Goal: Contribute content: Add original content to the website for others to see

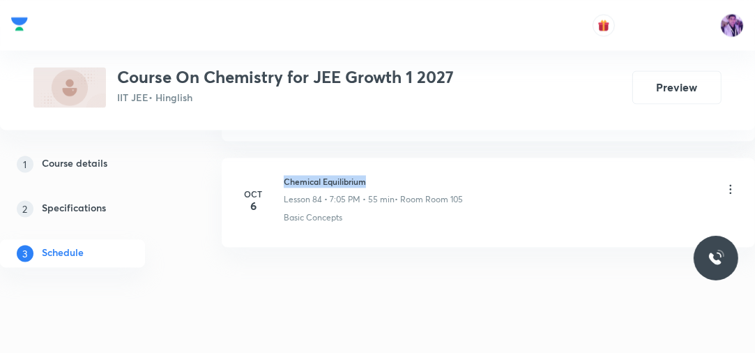
drag, startPoint x: 282, startPoint y: 156, endPoint x: 388, endPoint y: 157, distance: 105.9
click at [388, 175] on div "Oct 6 Chemical Equilibrium Lesson 84 • 7:05 PM • 55 min • Room Room 105 Basic C…" at bounding box center [488, 199] width 498 height 49
copy h6 "Chemical Equilibrium"
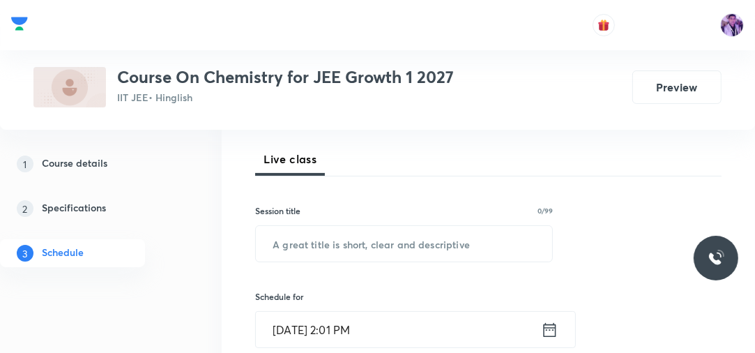
scroll to position [258, 0]
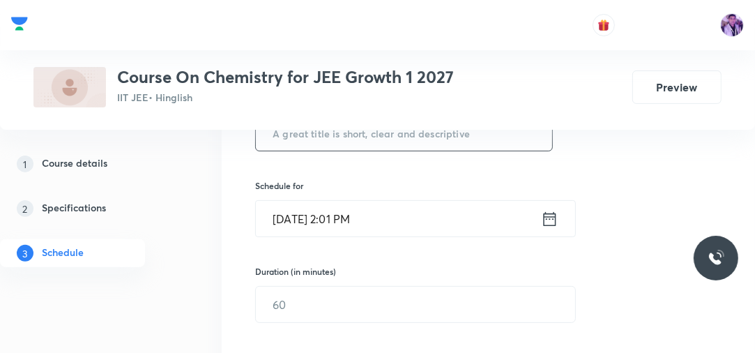
click at [346, 145] on input "text" at bounding box center [404, 133] width 296 height 36
paste input "Chemical Equilibrium"
drag, startPoint x: 357, startPoint y: 162, endPoint x: 364, endPoint y: 222, distance: 60.3
click at [368, 199] on div "Session 85 Live class Session title 20/99 Chemical Equilibrium ​ Schedule for O…" at bounding box center [488, 324] width 466 height 630
type input "Chemical Equilibrium"
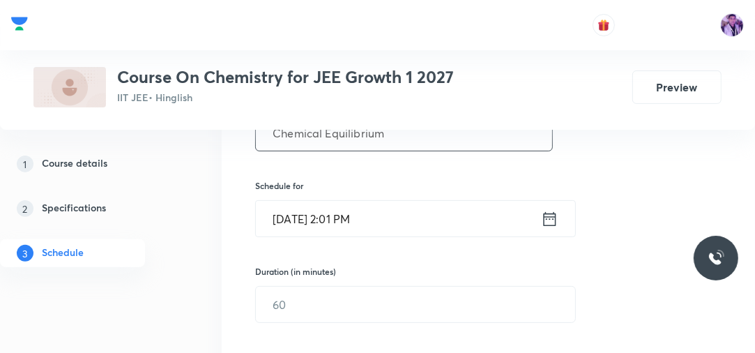
click at [346, 217] on input "Oct 7, 2025, 2:01 PM" at bounding box center [398, 219] width 285 height 36
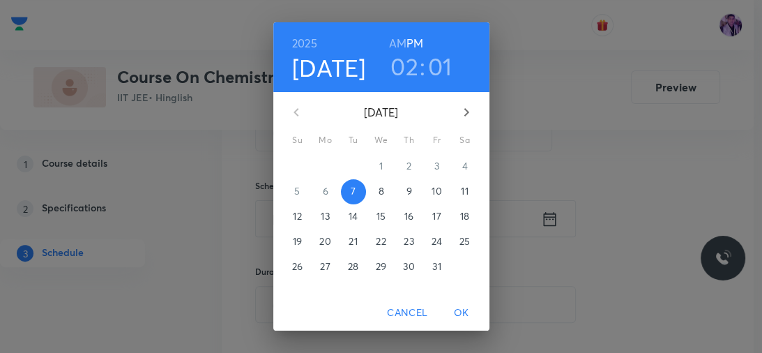
click at [400, 66] on h3 "02" at bounding box center [404, 66] width 28 height 29
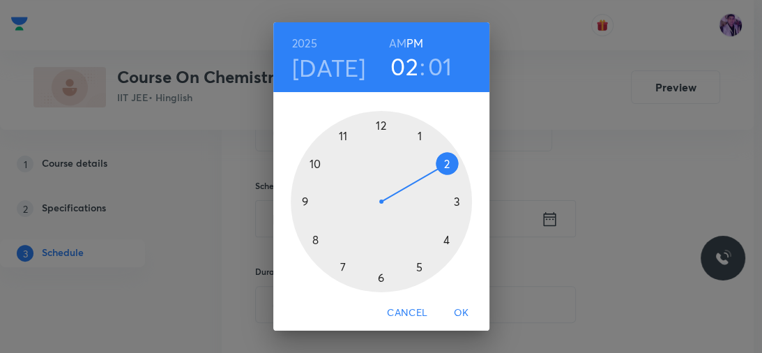
click at [440, 240] on div at bounding box center [381, 201] width 181 height 181
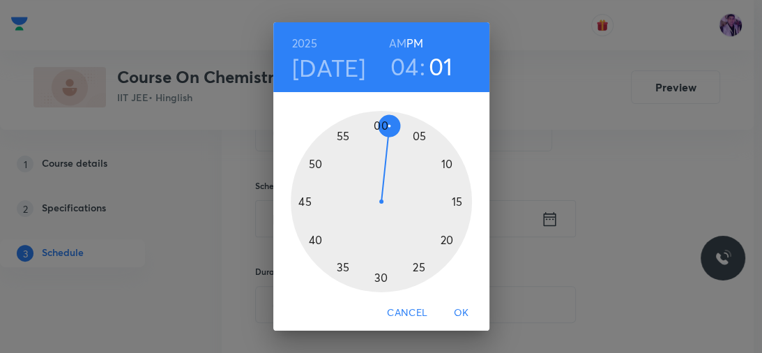
click at [376, 119] on div at bounding box center [381, 201] width 181 height 181
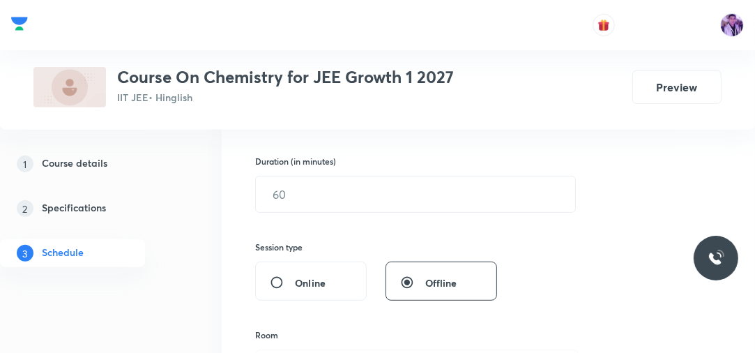
scroll to position [369, 0]
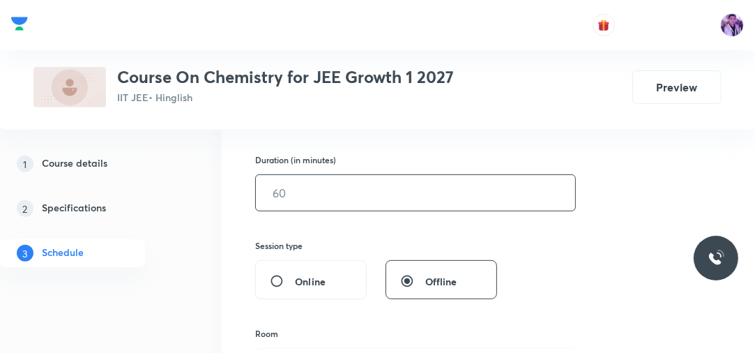
click at [335, 194] on input "text" at bounding box center [415, 193] width 319 height 36
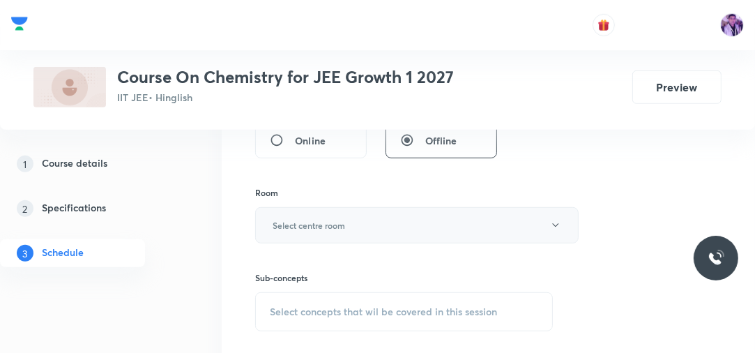
scroll to position [537, 0]
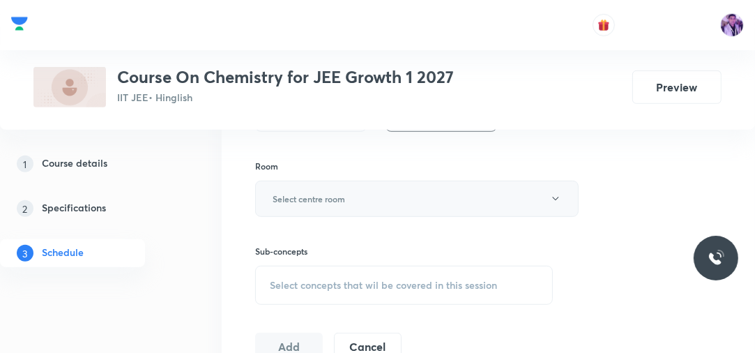
type input "70"
click at [303, 204] on button "Select centre room" at bounding box center [416, 199] width 323 height 36
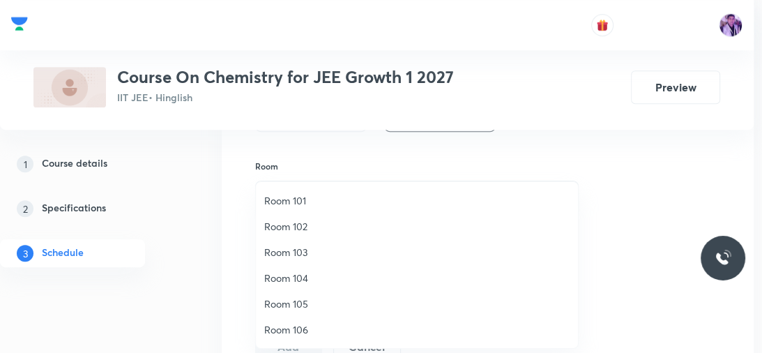
click at [296, 224] on span "Room 102" at bounding box center [416, 226] width 305 height 15
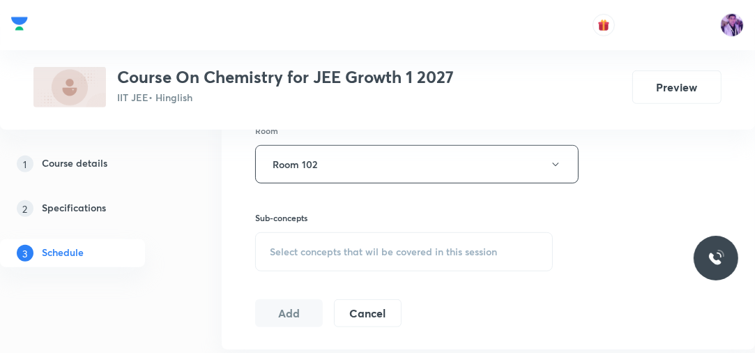
scroll to position [592, 0]
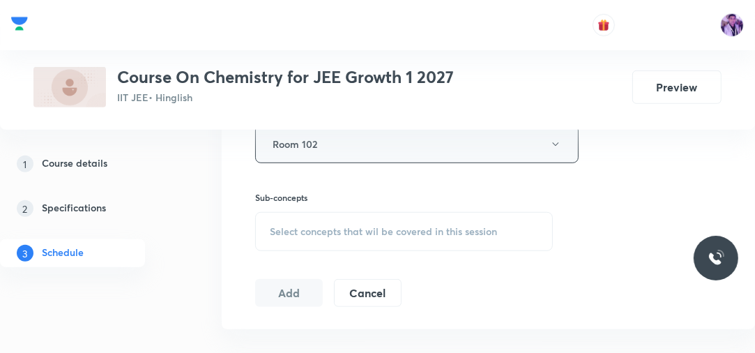
click at [360, 159] on button "Room 102" at bounding box center [416, 144] width 323 height 38
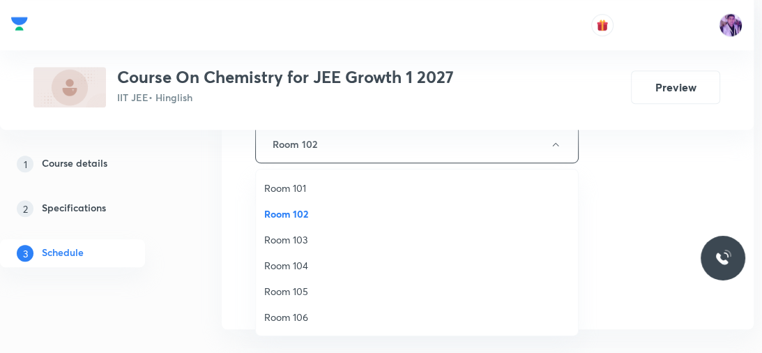
click at [312, 284] on span "Room 105" at bounding box center [416, 291] width 305 height 15
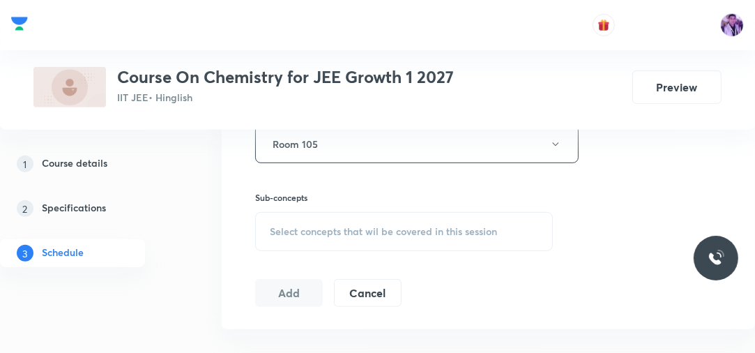
click at [340, 233] on span "Select concepts that wil be covered in this session" at bounding box center [383, 231] width 227 height 11
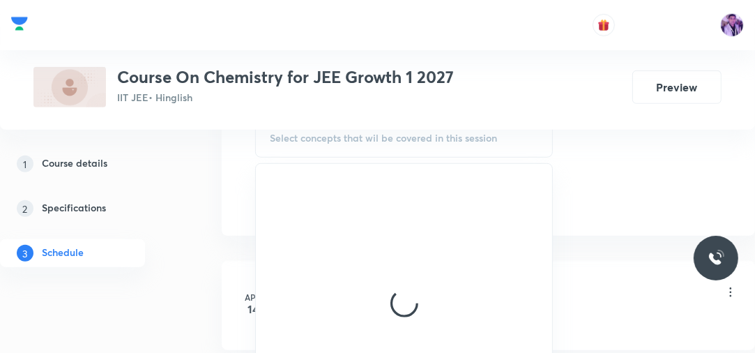
scroll to position [704, 0]
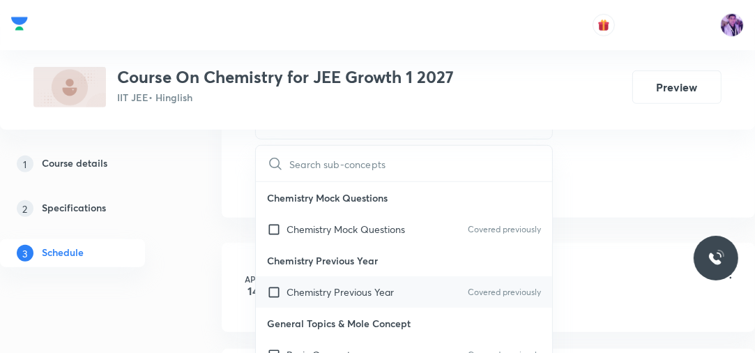
click at [324, 289] on p "Chemistry Previous Year" at bounding box center [339, 291] width 107 height 15
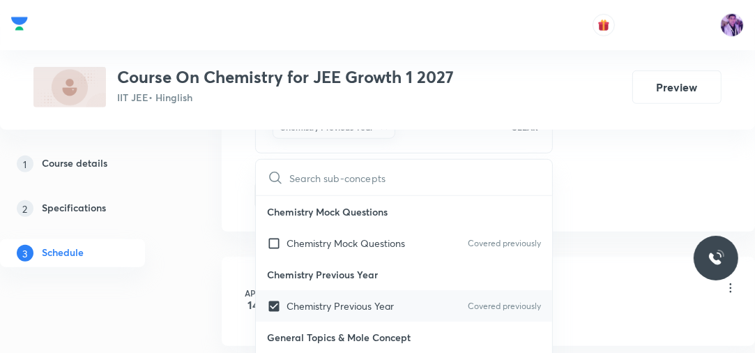
checkbox input "true"
click at [227, 270] on li "Apr 14 Mole Concepts - 1 Lesson 1 • 6:40 PM • 70 min • Room Room 101 Applicatio…" at bounding box center [488, 300] width 533 height 89
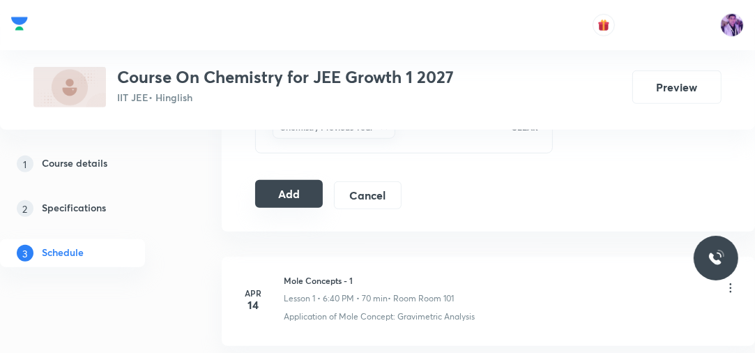
click at [296, 199] on button "Add" at bounding box center [289, 194] width 68 height 28
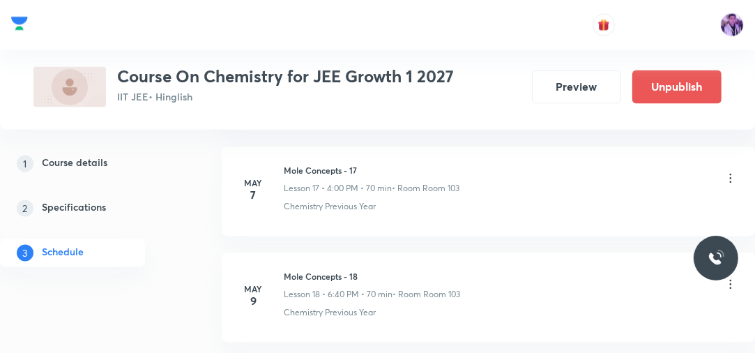
scroll to position [9070, 0]
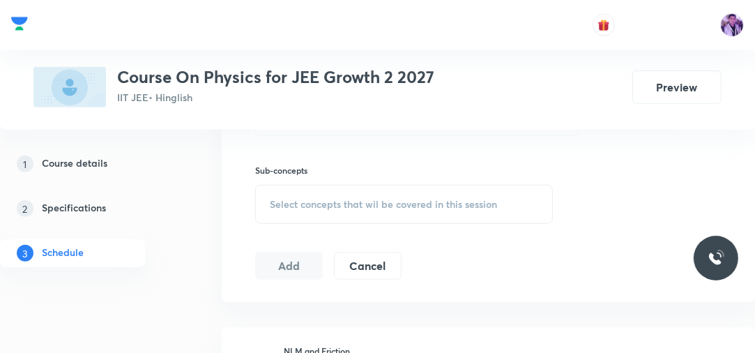
scroll to position [3451, 0]
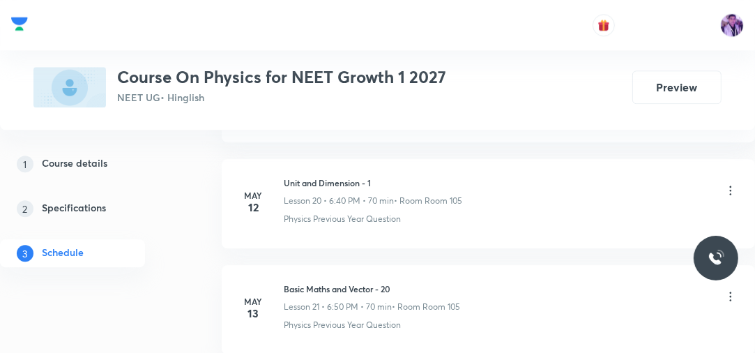
scroll to position [10003, 0]
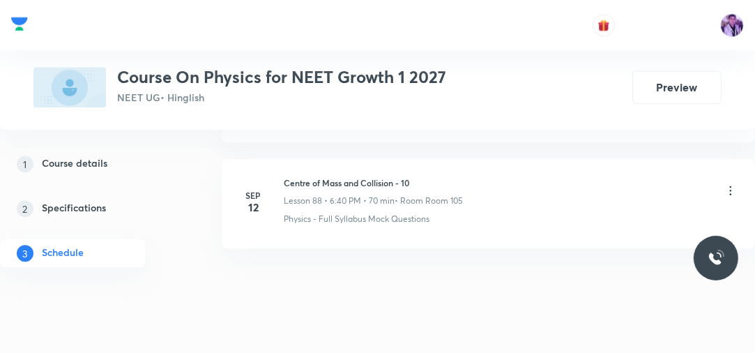
click at [284, 176] on h6 "Centre of Mass and Collision - 10" at bounding box center [373, 182] width 179 height 13
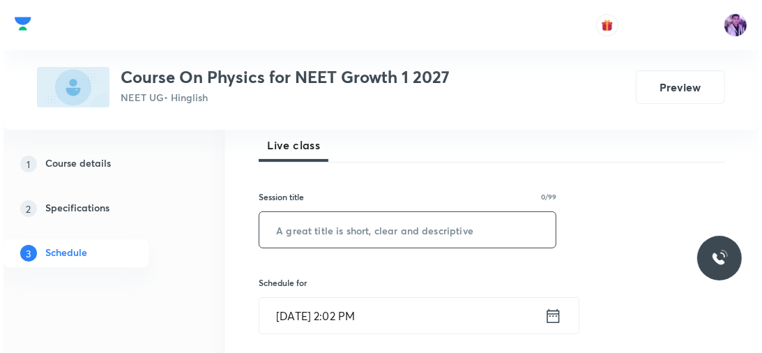
scroll to position [167, 0]
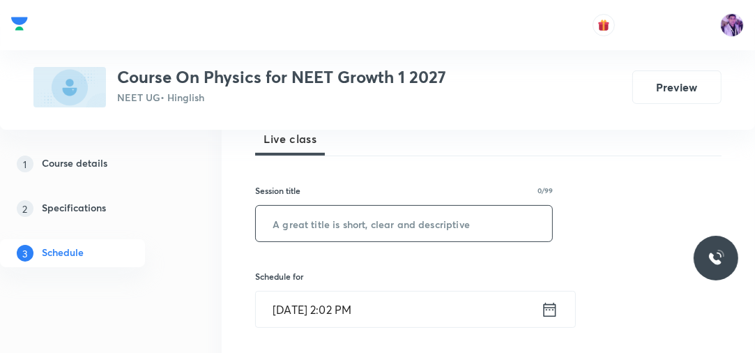
click at [351, 215] on input "text" at bounding box center [404, 224] width 296 height 36
type input "Rotational Motion"
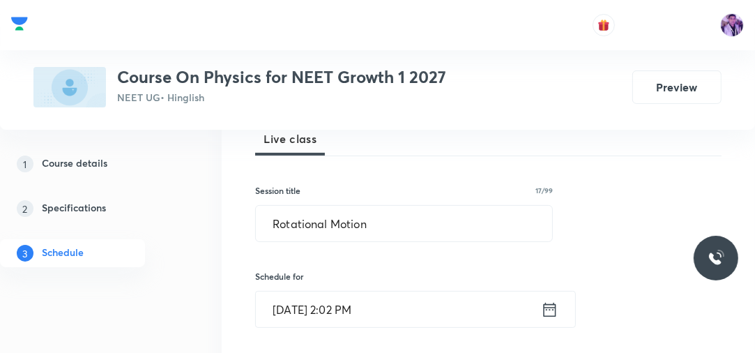
click at [339, 310] on input "Oct 7, 2025, 2:02 PM" at bounding box center [398, 309] width 285 height 36
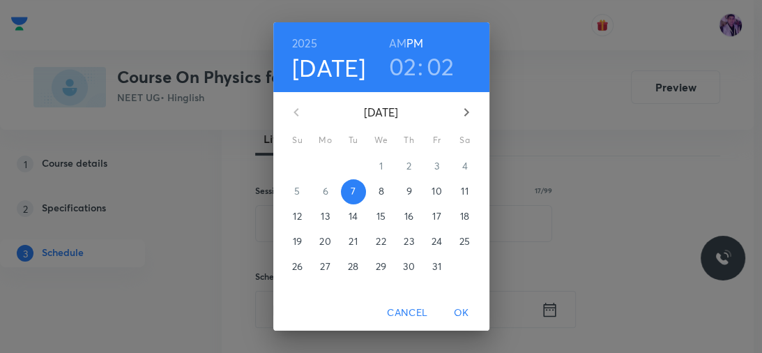
click at [408, 67] on h3 "02" at bounding box center [403, 66] width 28 height 29
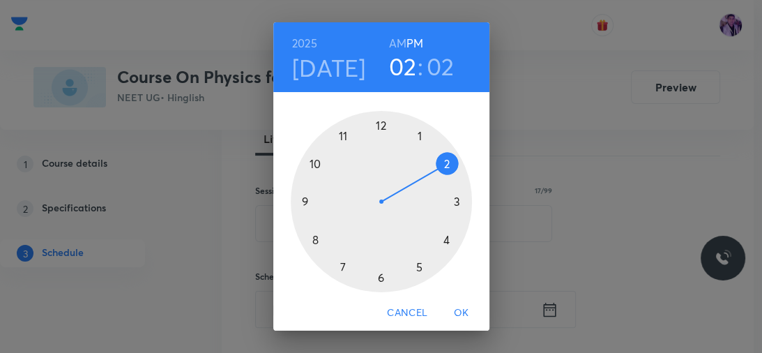
click at [415, 267] on div at bounding box center [381, 201] width 181 height 181
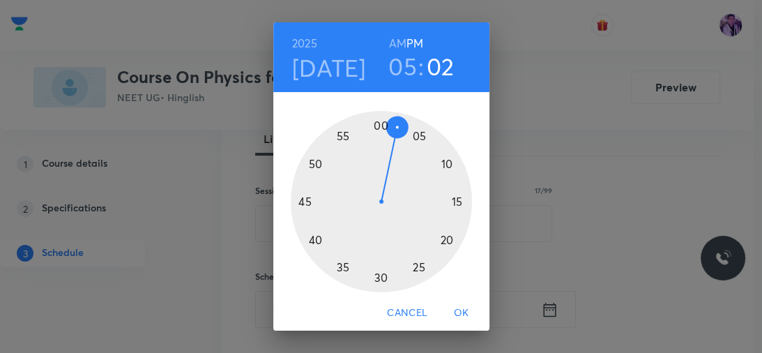
click at [378, 276] on div at bounding box center [381, 201] width 181 height 181
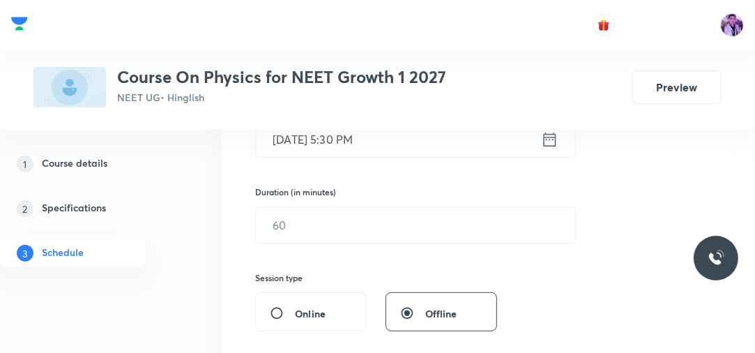
scroll to position [390, 0]
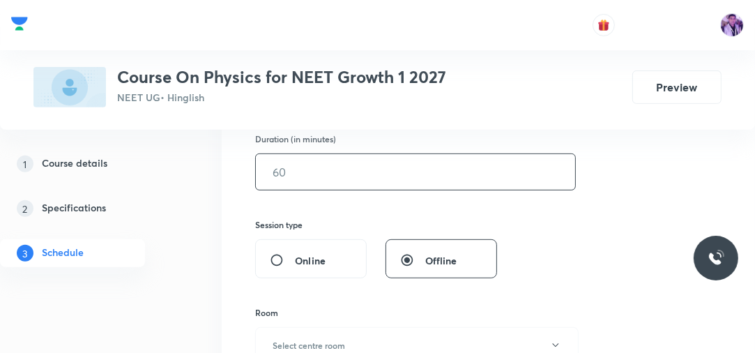
click at [342, 182] on input "text" at bounding box center [415, 172] width 319 height 36
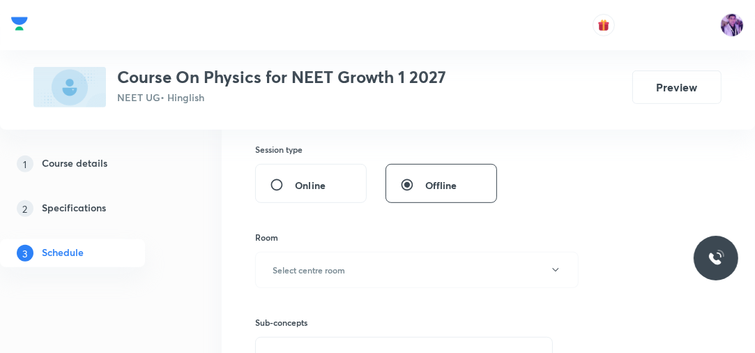
scroll to position [558, 0]
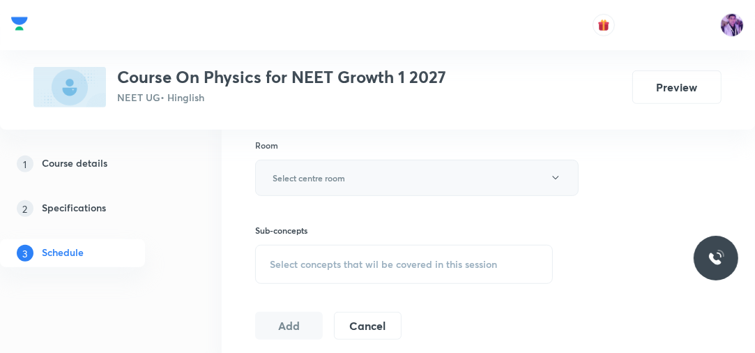
type input "70"
click at [344, 178] on h6 "Select centre room" at bounding box center [309, 177] width 72 height 13
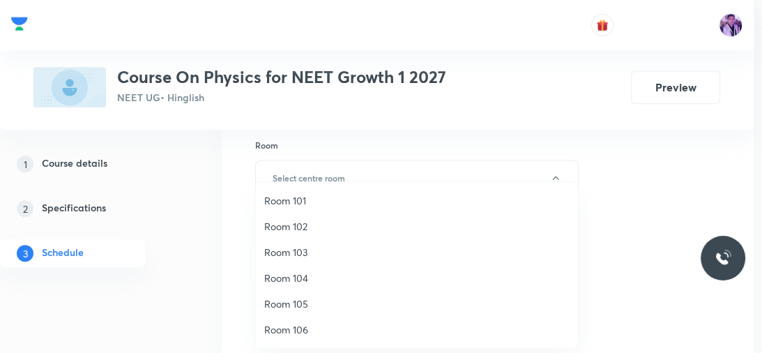
click at [318, 225] on span "Room 102" at bounding box center [416, 226] width 305 height 15
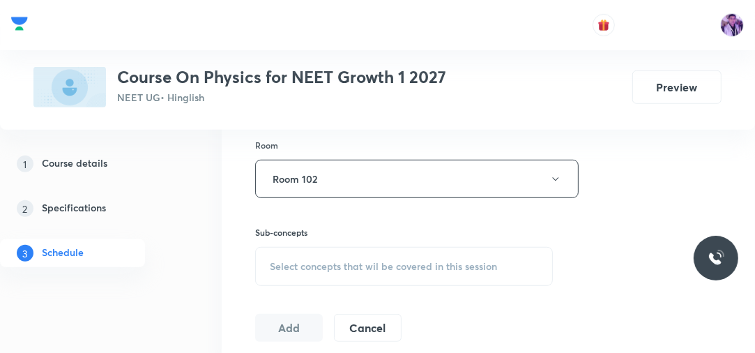
click at [332, 256] on div "Select concepts that wil be covered in this session" at bounding box center [404, 266] width 298 height 39
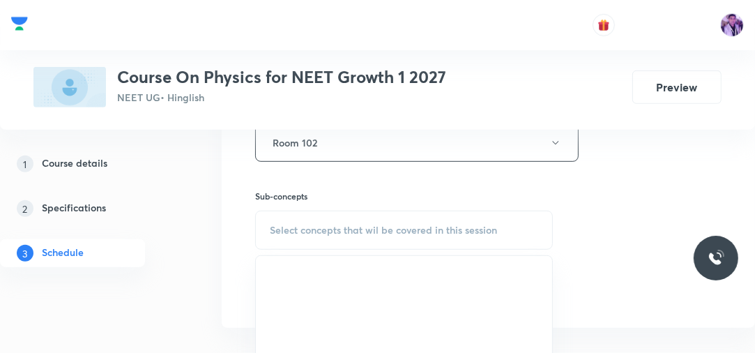
scroll to position [613, 0]
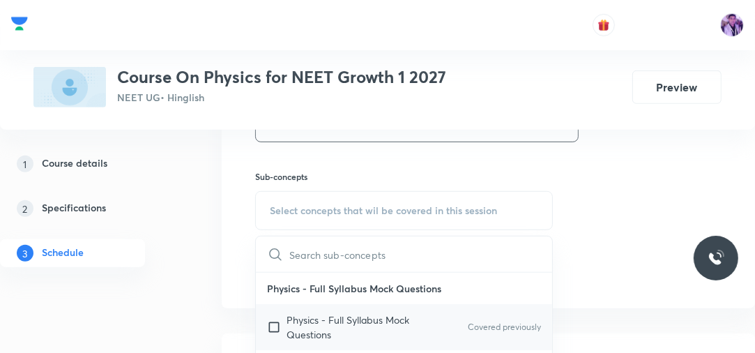
click at [308, 318] on p "Physics - Full Syllabus Mock Questions" at bounding box center [356, 326] width 141 height 29
checkbox input "true"
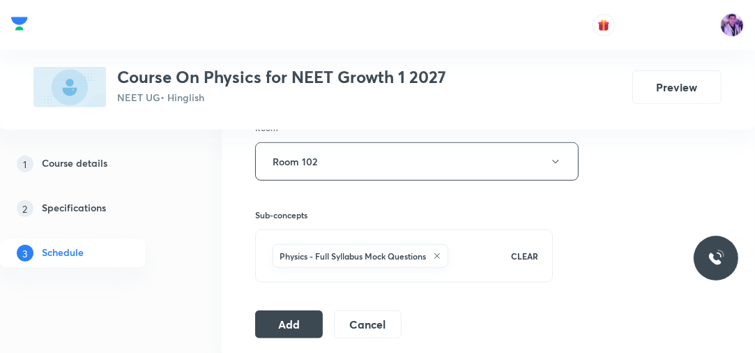
scroll to position [502, 0]
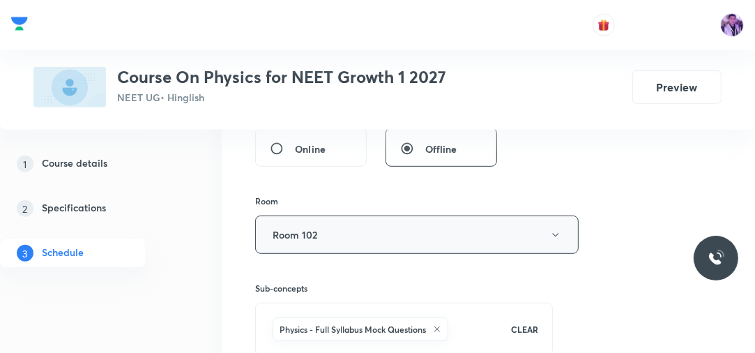
click at [354, 244] on button "Room 102" at bounding box center [416, 234] width 323 height 38
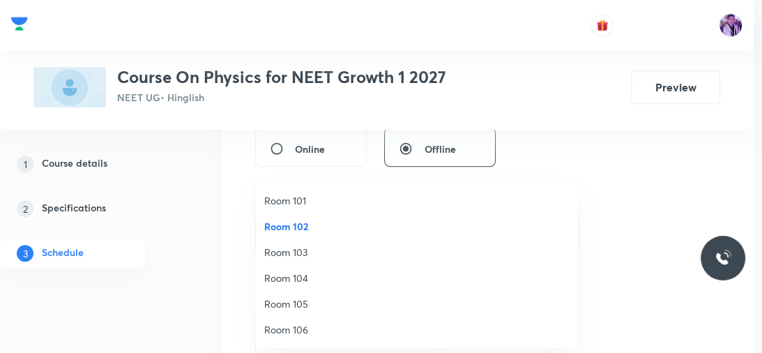
click at [306, 305] on span "Room 105" at bounding box center [416, 303] width 305 height 15
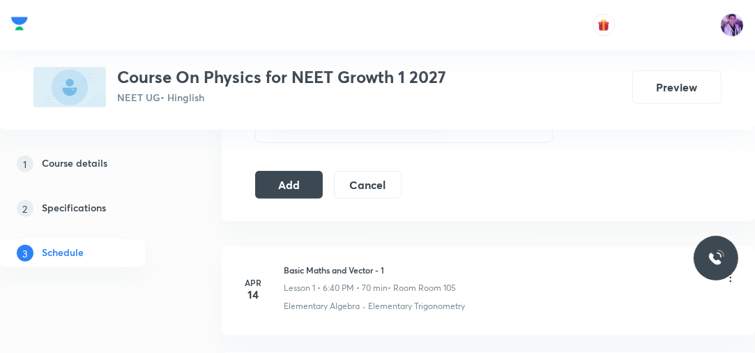
scroll to position [725, 0]
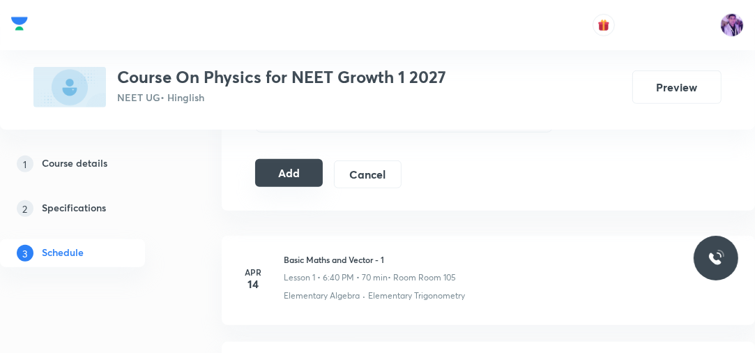
click at [298, 174] on button "Add" at bounding box center [289, 173] width 68 height 28
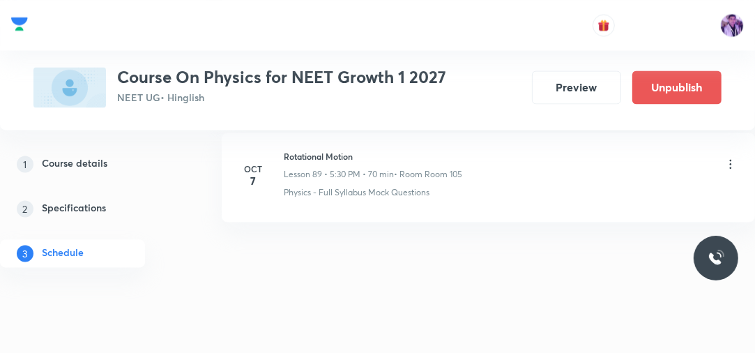
scroll to position [9349, 0]
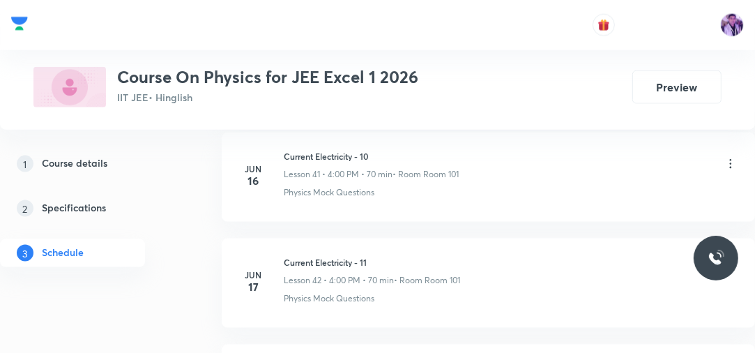
scroll to position [10636, 0]
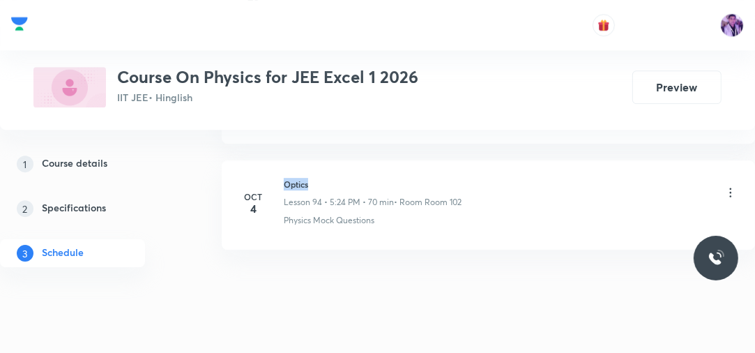
drag, startPoint x: 281, startPoint y: 152, endPoint x: 333, endPoint y: 153, distance: 52.3
click at [333, 178] on div "[DATE] Optics Lesson 94 • 5:24 PM • 70 min • Room Room 102 Physics Mock Questio…" at bounding box center [488, 202] width 498 height 49
copy h6 "Optics"
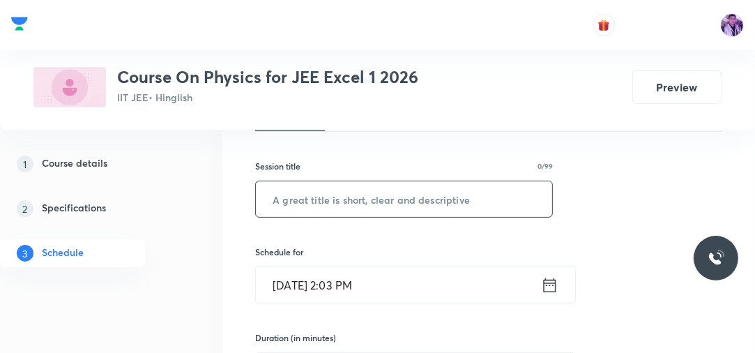
scroll to position [202, 0]
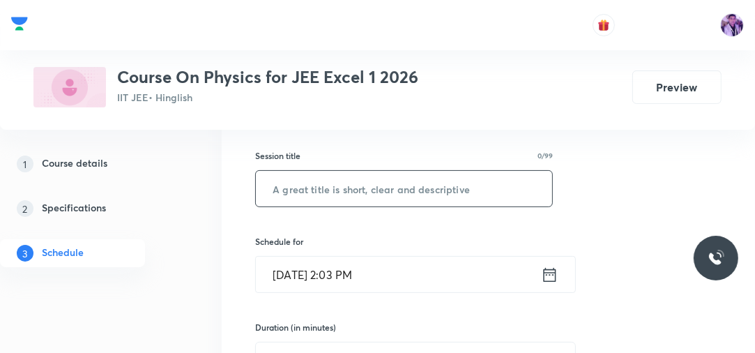
click at [360, 205] on input "text" at bounding box center [404, 189] width 296 height 36
paste input "Optics"
type input "Optics"
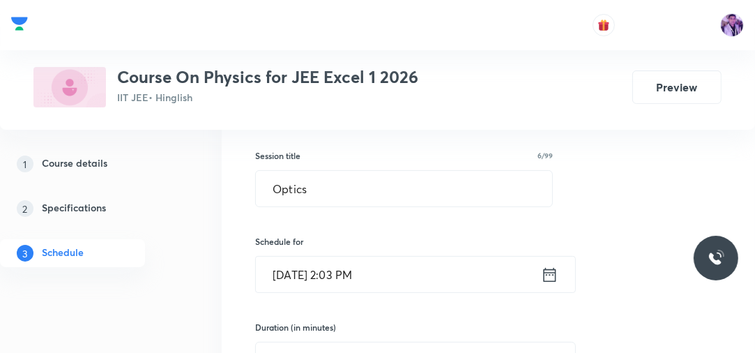
click at [330, 276] on input "Oct 7, 2025, 2:03 PM" at bounding box center [398, 274] width 285 height 36
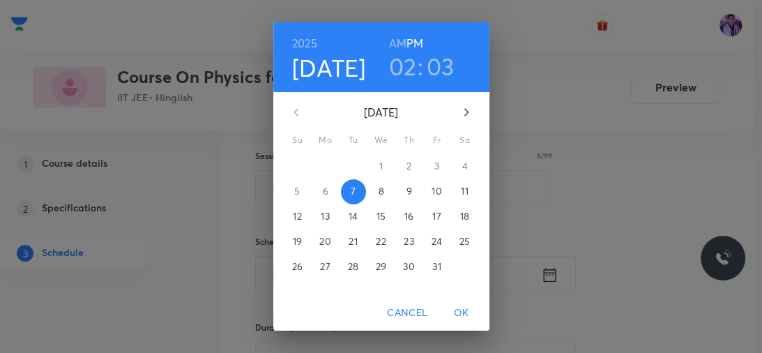
click at [404, 70] on h3 "02" at bounding box center [403, 66] width 28 height 29
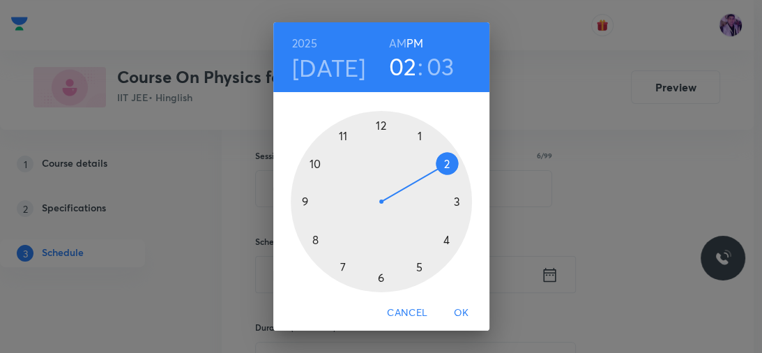
click at [439, 236] on div at bounding box center [381, 201] width 181 height 181
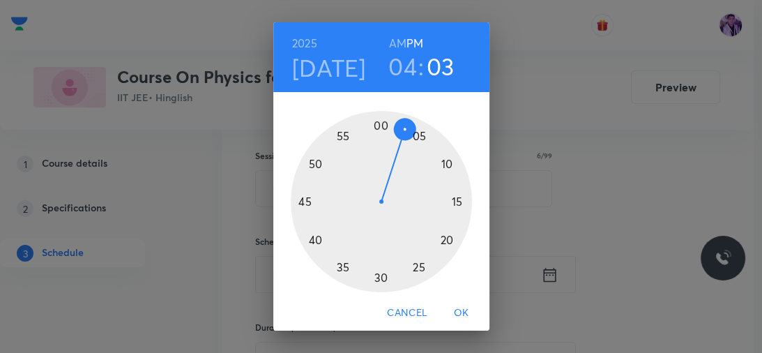
click at [377, 125] on div at bounding box center [381, 201] width 181 height 181
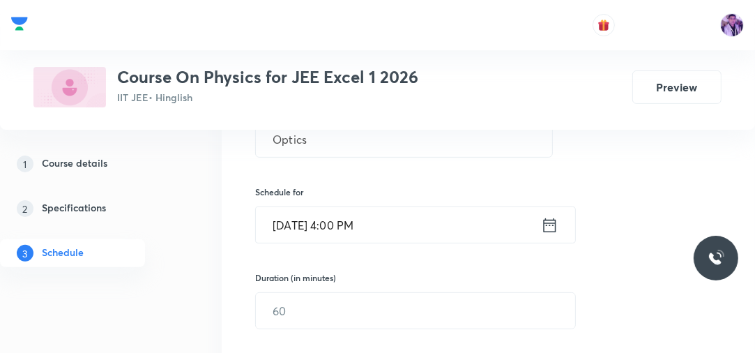
scroll to position [369, 0]
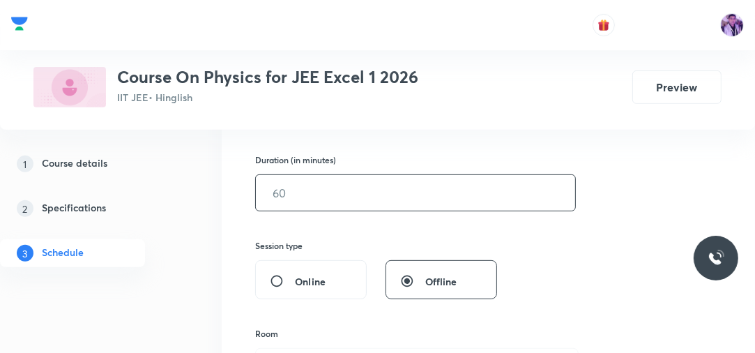
click at [298, 187] on input "text" at bounding box center [415, 193] width 319 height 36
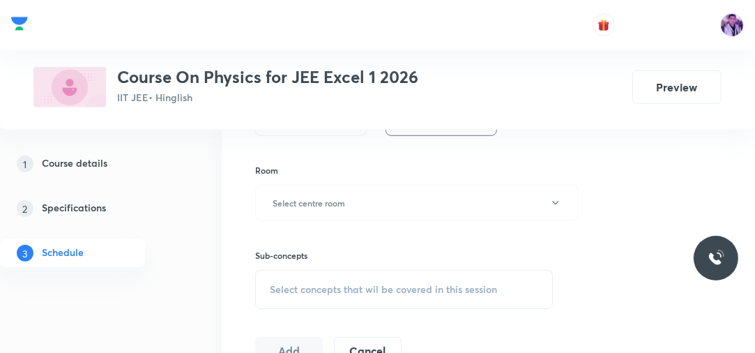
scroll to position [537, 0]
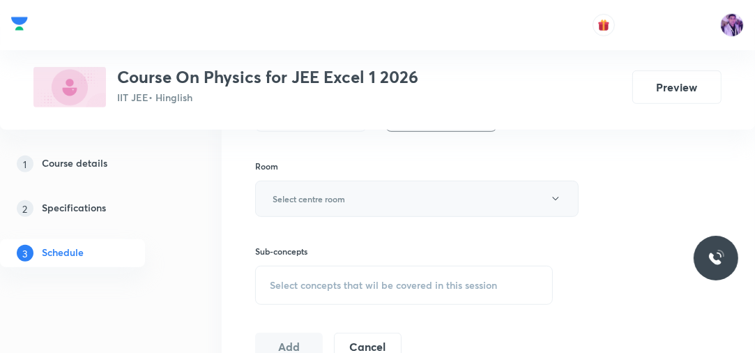
type input "70"
click at [326, 199] on h6 "Select centre room" at bounding box center [309, 198] width 72 height 13
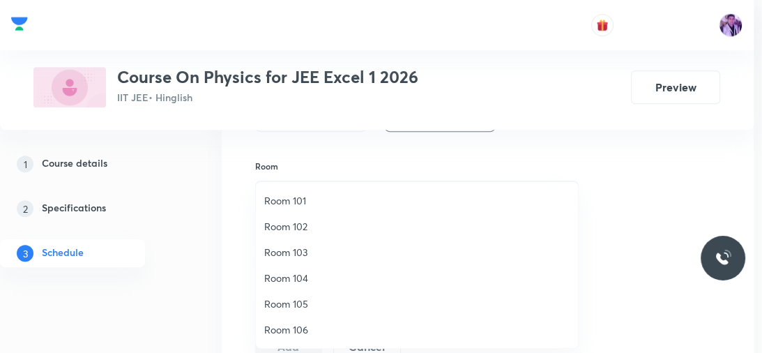
click at [311, 190] on li "Room 101" at bounding box center [417, 200] width 322 height 26
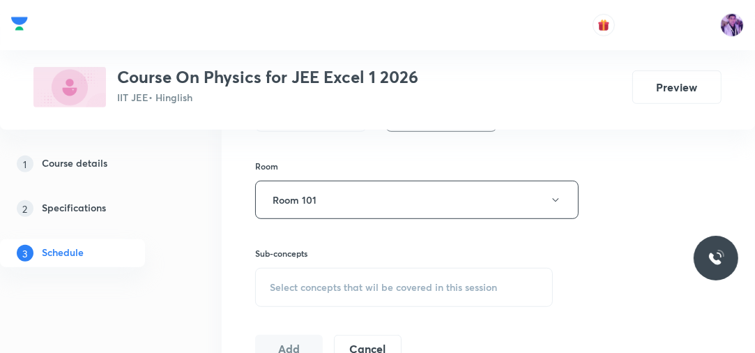
click at [339, 286] on span "Select concepts that wil be covered in this session" at bounding box center [383, 287] width 227 height 11
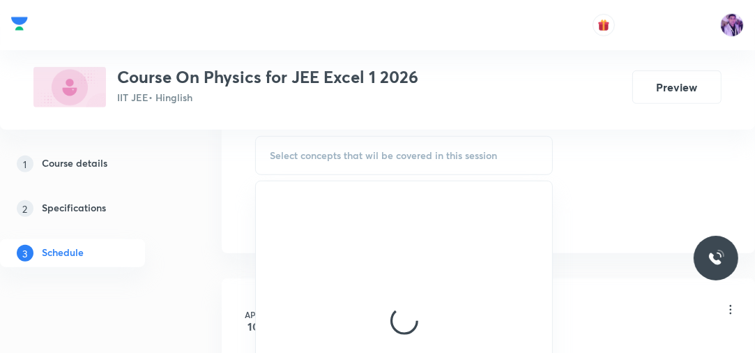
scroll to position [704, 0]
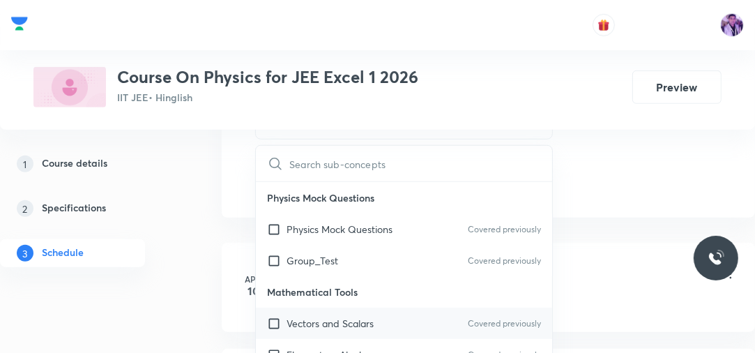
click at [296, 318] on p "Vectors and Scalars" at bounding box center [329, 323] width 87 height 15
checkbox input "true"
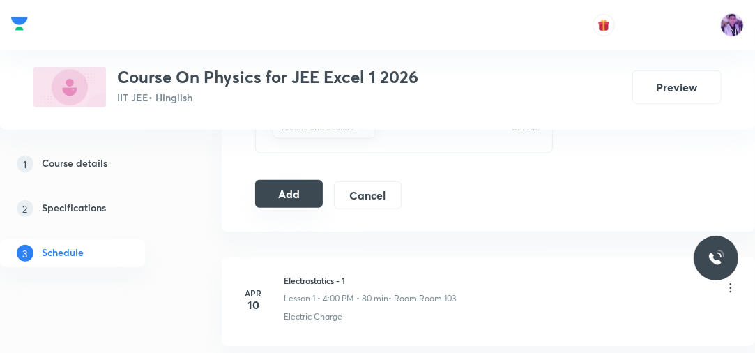
click at [298, 183] on button "Add" at bounding box center [289, 194] width 68 height 28
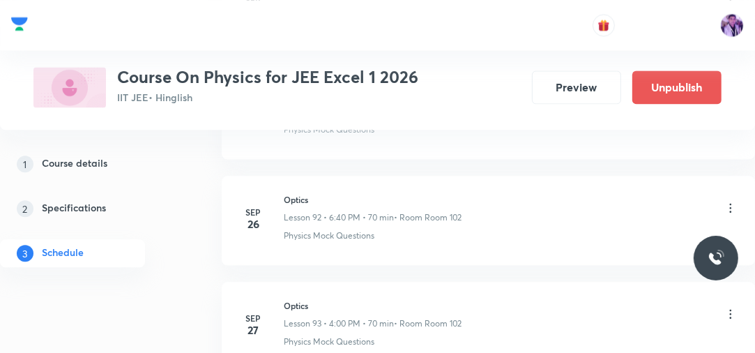
scroll to position [9813, 0]
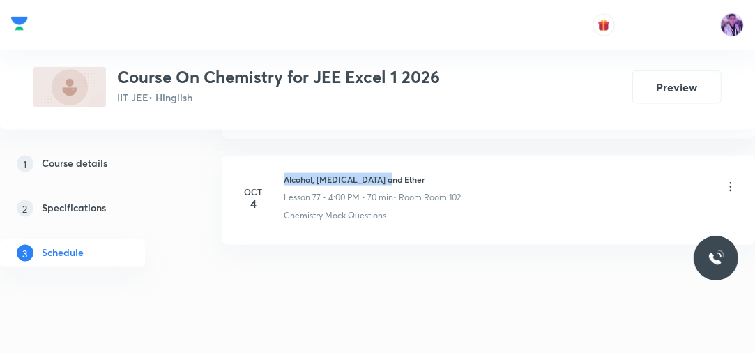
drag, startPoint x: 283, startPoint y: 154, endPoint x: 425, endPoint y: 157, distance: 142.2
click at [425, 173] on h6 "Alcohol, [MEDICAL_DATA] and Ether" at bounding box center [372, 179] width 177 height 13
copy h6 "Alcohol, [MEDICAL_DATA] and Ether"
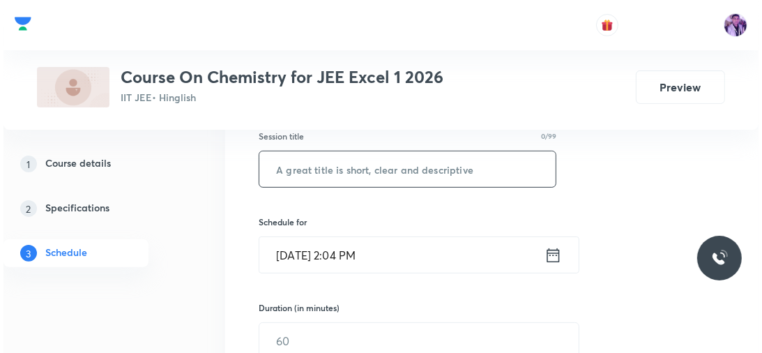
scroll to position [223, 0]
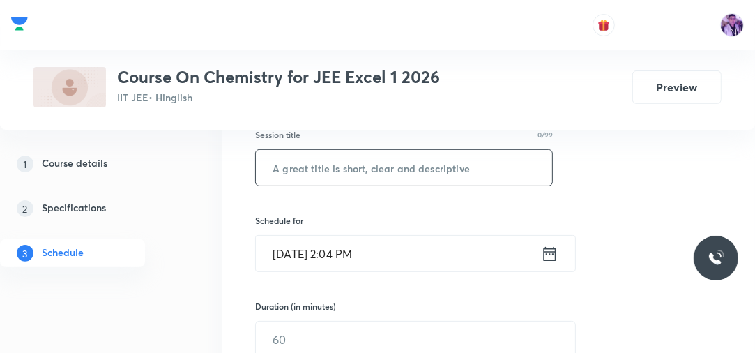
click at [349, 163] on input "text" at bounding box center [404, 168] width 296 height 36
paste input "Alcohol, [MEDICAL_DATA] and Ether"
type input "Alcohol, [MEDICAL_DATA] and Ether"
click at [346, 245] on input "[DATE] 2:04 PM" at bounding box center [398, 254] width 285 height 36
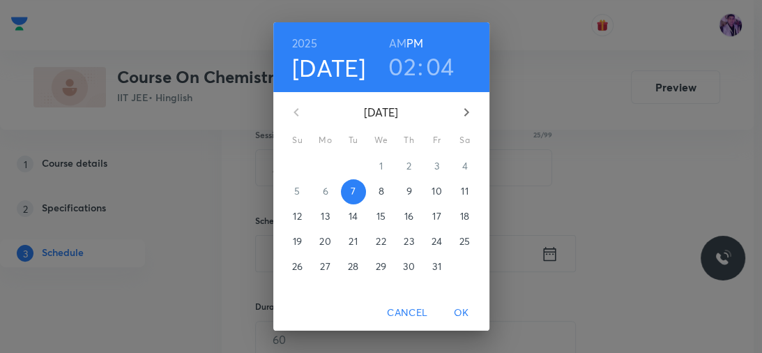
click at [397, 68] on h3 "02" at bounding box center [402, 66] width 28 height 29
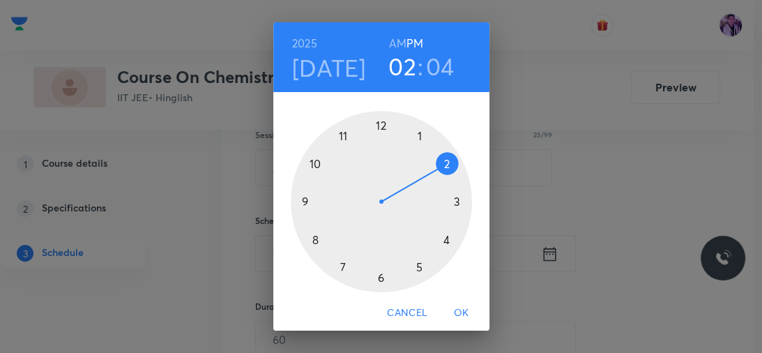
click at [415, 265] on div at bounding box center [381, 201] width 181 height 181
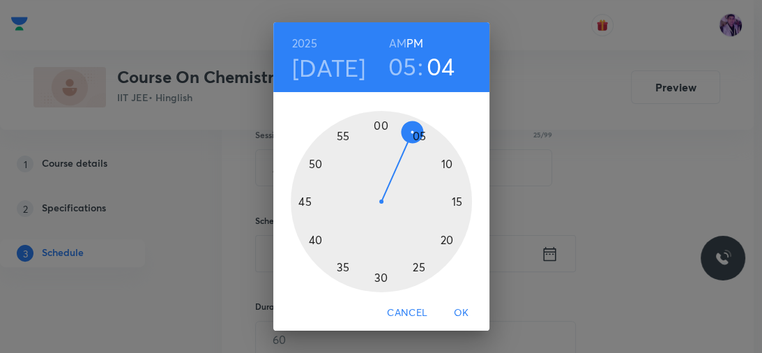
click at [443, 238] on div at bounding box center [381, 201] width 181 height 181
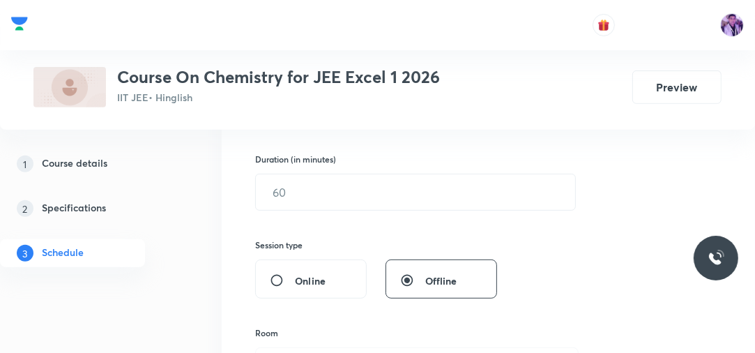
scroll to position [390, 0]
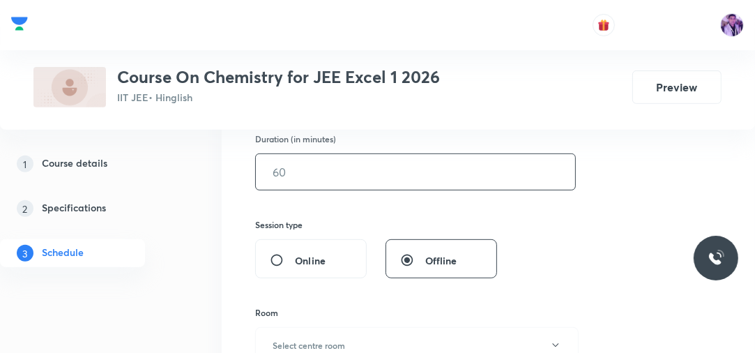
click at [307, 174] on input "text" at bounding box center [415, 172] width 319 height 36
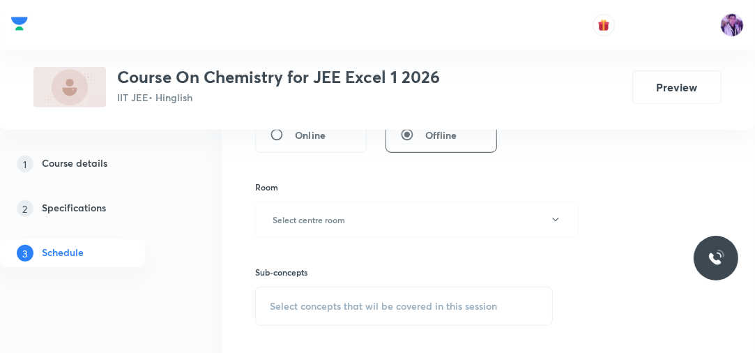
scroll to position [558, 0]
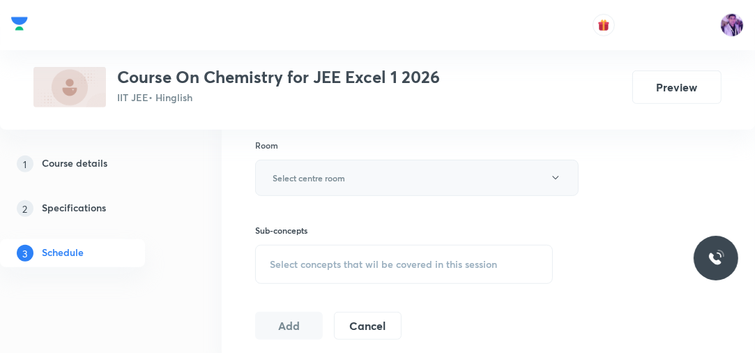
type input "70"
click at [319, 167] on button "Select centre room" at bounding box center [416, 178] width 323 height 36
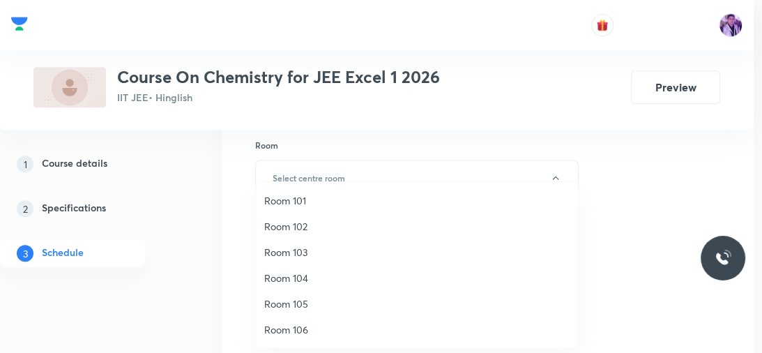
click at [260, 201] on li "Room 101" at bounding box center [417, 200] width 322 height 26
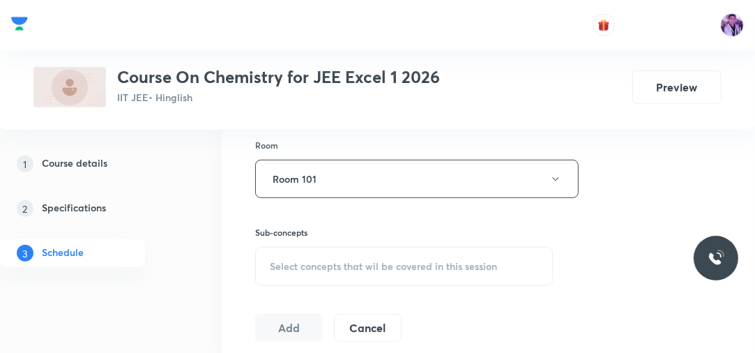
click at [315, 273] on div "Select concepts that wil be covered in this session" at bounding box center [404, 266] width 298 height 39
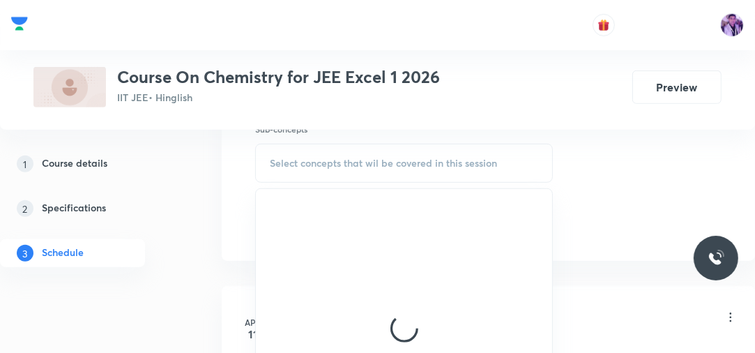
scroll to position [669, 0]
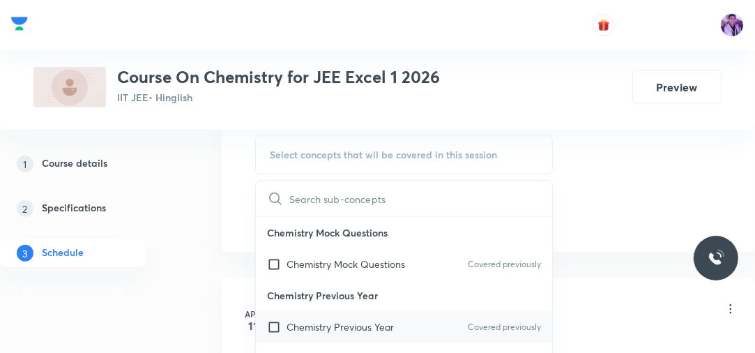
click at [326, 335] on div "Chemistry Previous Year Covered previously" at bounding box center [404, 326] width 296 height 31
checkbox input "true"
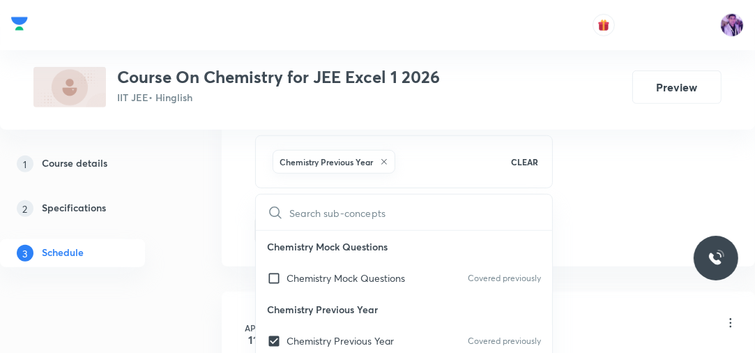
click at [184, 266] on div "1 Course details 2 Specifications 3 Schedule" at bounding box center [92, 217] width 185 height 134
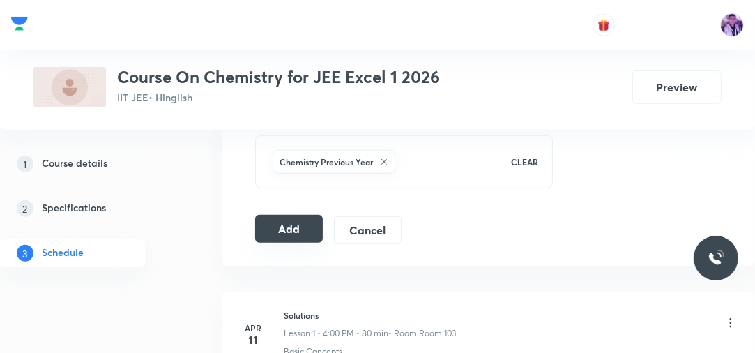
click at [282, 232] on button "Add" at bounding box center [289, 229] width 68 height 28
